Goal: Find specific page/section: Find specific page/section

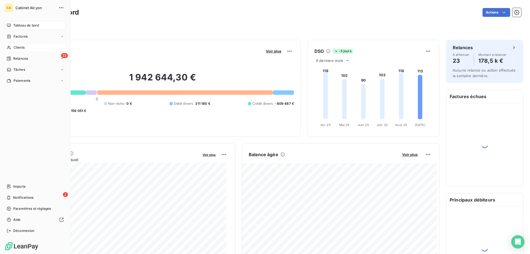
click at [15, 47] on span "Clients" at bounding box center [19, 47] width 11 height 5
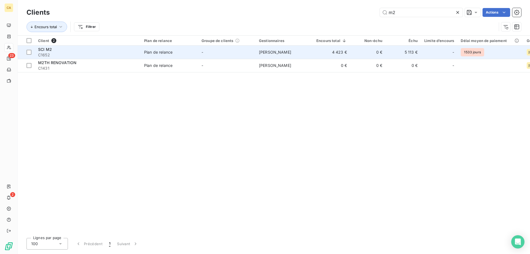
type input "m2"
click at [316, 53] on td "4 423 €" at bounding box center [331, 52] width 37 height 13
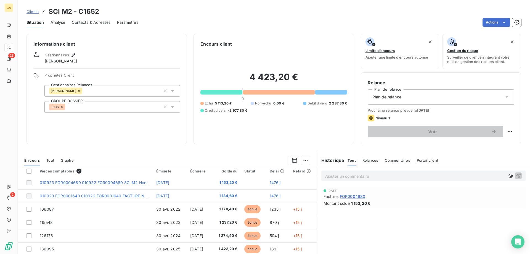
scroll to position [35, 0]
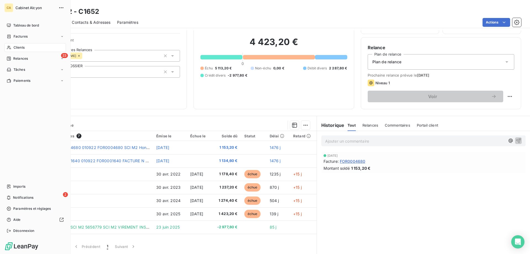
click at [6, 45] on div "Clients" at bounding box center [35, 47] width 62 height 9
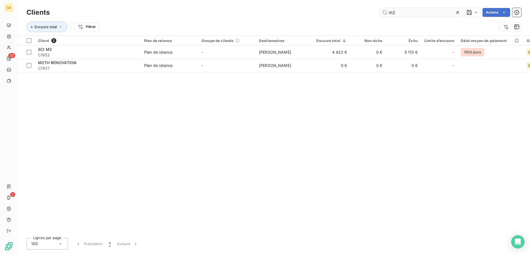
click at [395, 14] on input "m2" at bounding box center [421, 12] width 83 height 9
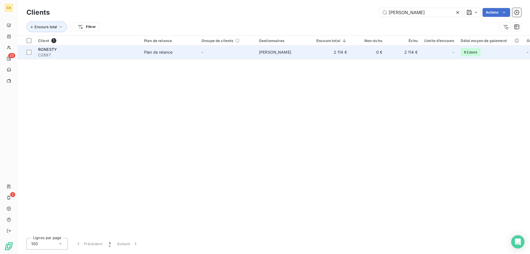
type input "[PERSON_NAME]"
click at [260, 56] on td "[PERSON_NAME]" at bounding box center [284, 52] width 57 height 13
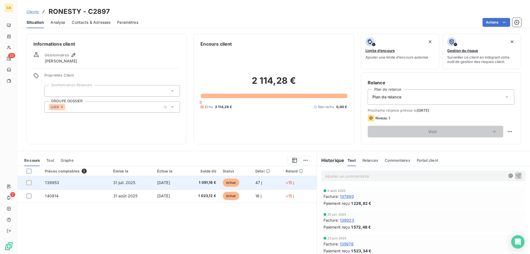
click at [214, 183] on span "1 091,16 €" at bounding box center [202, 183] width 28 height 6
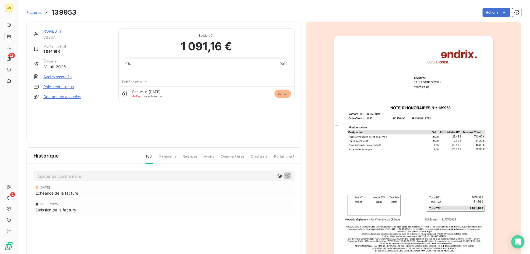
click at [418, 148] on img "button" at bounding box center [413, 148] width 159 height 225
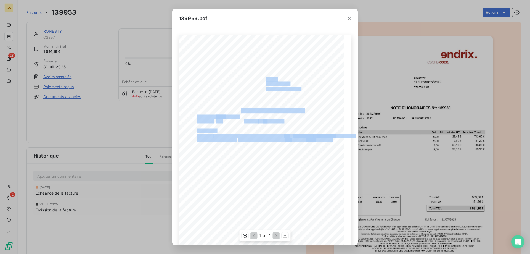
click at [339, 141] on div "[DATE] 2897 NOTE D'HONORAIRES N°: 139953 Domont, [GEOGRAPHIC_DATA] : Code Clien…" at bounding box center [265, 152] width 172 height 234
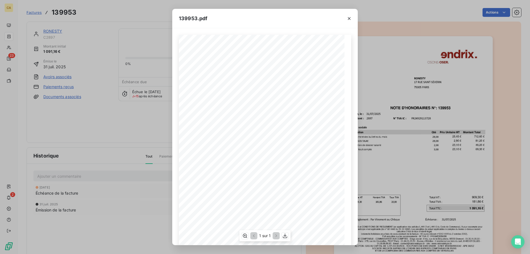
click at [332, 143] on span "81,20 €" at bounding box center [334, 144] width 9 height 3
click at [274, 153] on div "[DATE] 2897 NOTE D'HONORAIRES N°: 139953 Domont, [GEOGRAPHIC_DATA] : Code Clien…" at bounding box center [265, 152] width 172 height 234
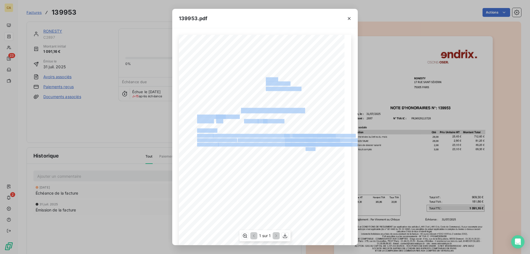
click at [344, 159] on div "[DATE] 2897 NOTE D'HONORAIRES N°: 139953 Domont, [GEOGRAPHIC_DATA] : Code Clien…" at bounding box center [265, 152] width 172 height 234
click at [349, 19] on icon "button" at bounding box center [350, 19] width 6 height 6
